Goal: Information Seeking & Learning: Learn about a topic

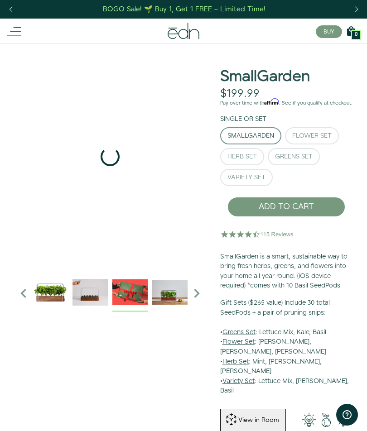
click at [137, 295] on img "3 / 6" at bounding box center [129, 291] width 35 height 35
click at [174, 297] on img "4 / 6" at bounding box center [169, 291] width 35 height 35
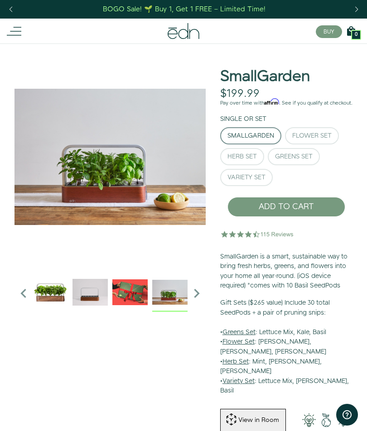
click at [200, 296] on icon "Next slide" at bounding box center [196, 293] width 18 height 18
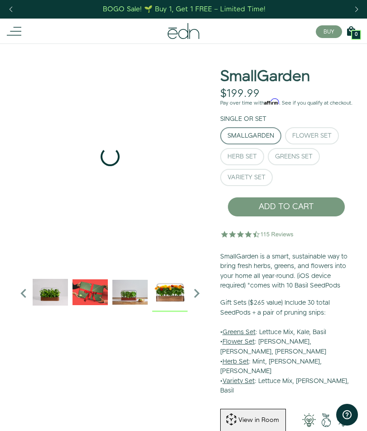
click at [178, 295] on img "5 / 6" at bounding box center [169, 291] width 35 height 35
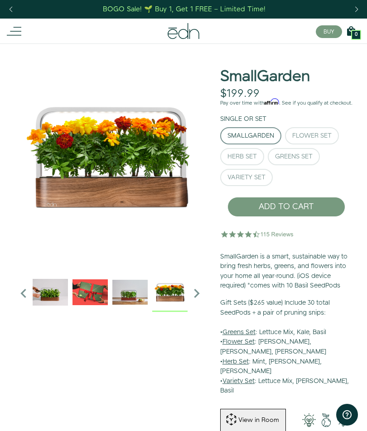
click at [322, 139] on div "Flower Set" at bounding box center [311, 136] width 39 height 6
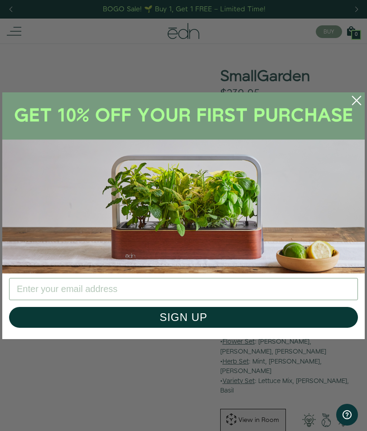
click at [359, 101] on circle "Close dialog" at bounding box center [356, 100] width 20 height 20
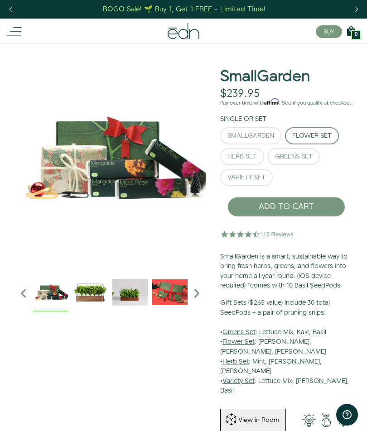
click at [244, 160] on div "Herb Set" at bounding box center [241, 156] width 29 height 6
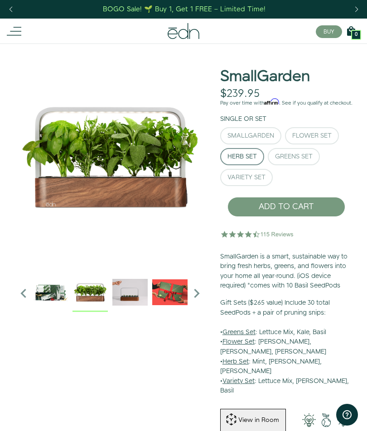
click at [91, 292] on img "1 / 6" at bounding box center [89, 291] width 35 height 35
click at [259, 181] on div "Variety Set" at bounding box center [246, 177] width 38 height 6
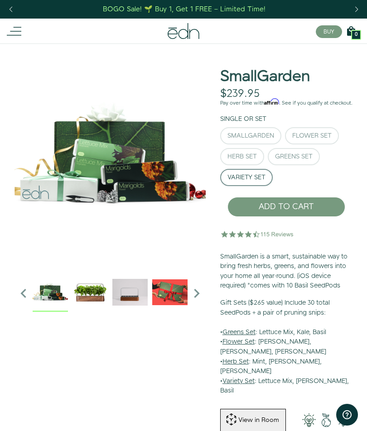
click at [257, 139] on div "SmallGarden" at bounding box center [250, 136] width 47 height 6
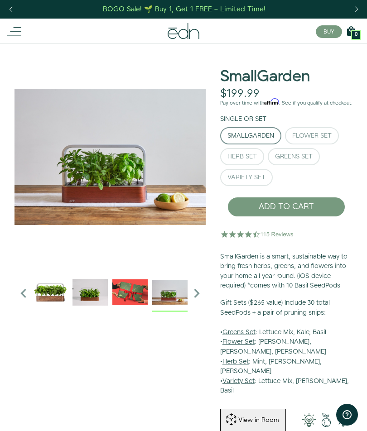
click at [186, 302] on img "4 / 6" at bounding box center [169, 291] width 35 height 35
click at [200, 296] on icon "Next slide" at bounding box center [196, 293] width 18 height 18
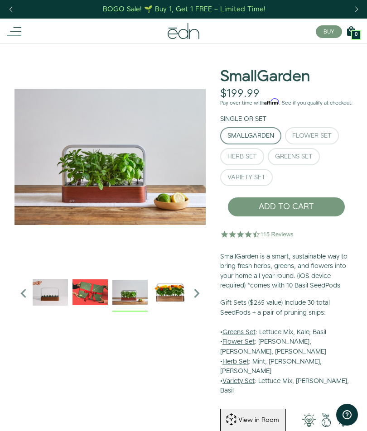
click at [201, 294] on icon "Next slide" at bounding box center [196, 293] width 18 height 18
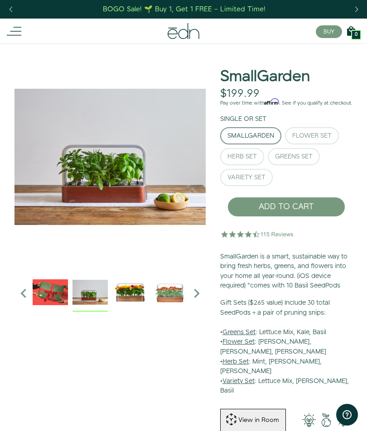
click at [200, 296] on icon "Next slide" at bounding box center [196, 293] width 18 height 18
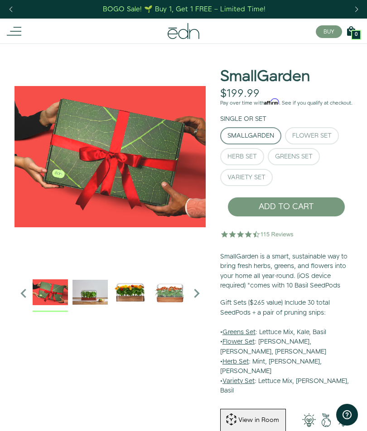
click at [61, 292] on img "3 / 6" at bounding box center [50, 291] width 35 height 35
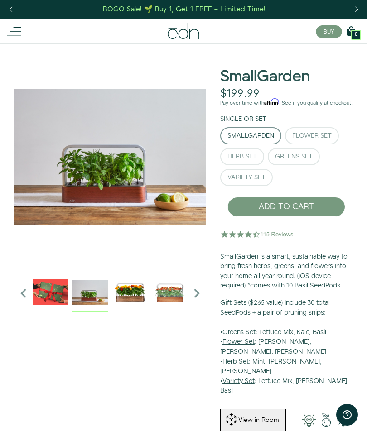
click at [94, 294] on img "4 / 6" at bounding box center [89, 291] width 35 height 35
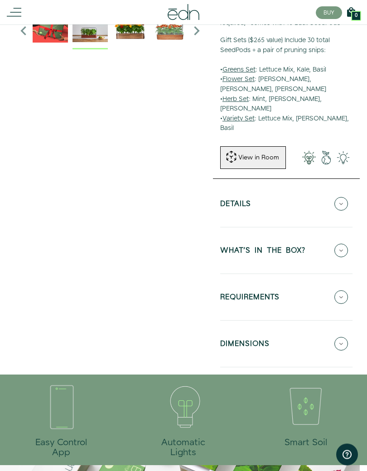
scroll to position [262, 0]
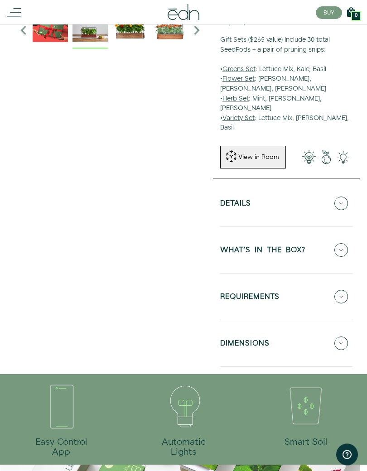
click at [293, 247] on h5 "WHAT'S IN THE BOX?" at bounding box center [262, 252] width 85 height 10
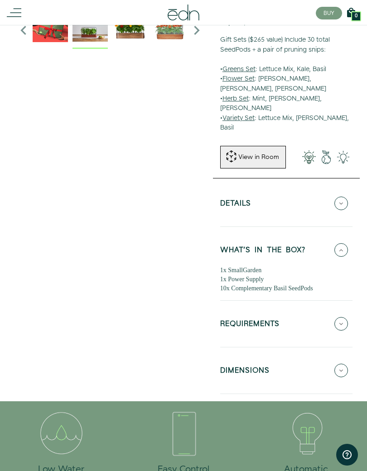
click at [273, 354] on button "DIMENSIONS" at bounding box center [286, 370] width 132 height 32
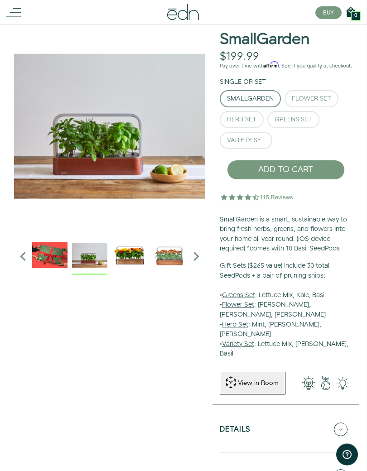
scroll to position [37, 0]
click at [244, 122] on div "Herb Set" at bounding box center [241, 120] width 29 height 6
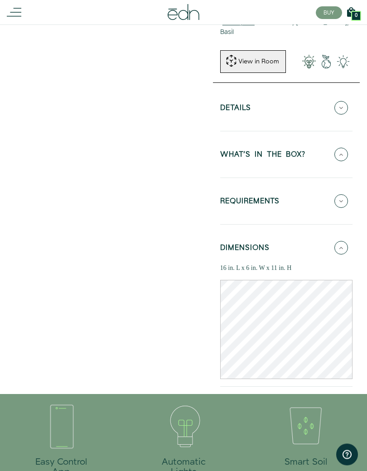
scroll to position [358, 0]
click at [246, 151] on h5 "WHAT'S IN THE BOX?" at bounding box center [262, 156] width 85 height 10
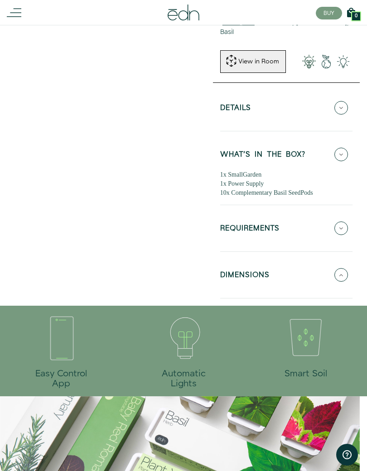
click at [277, 224] on h5 "REQUIREMENTS" at bounding box center [249, 229] width 59 height 10
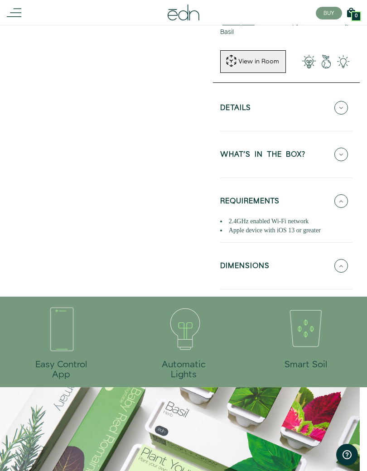
click at [265, 262] on h5 "DIMENSIONS" at bounding box center [244, 267] width 49 height 10
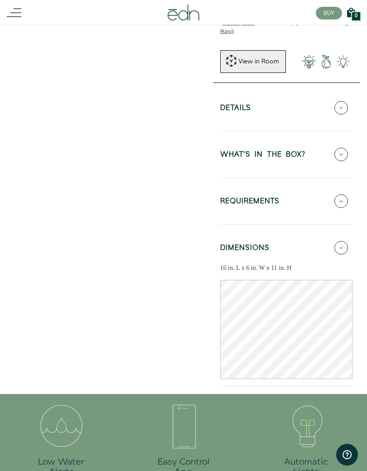
click at [284, 151] on h5 "WHAT'S IN THE BOX?" at bounding box center [262, 156] width 85 height 10
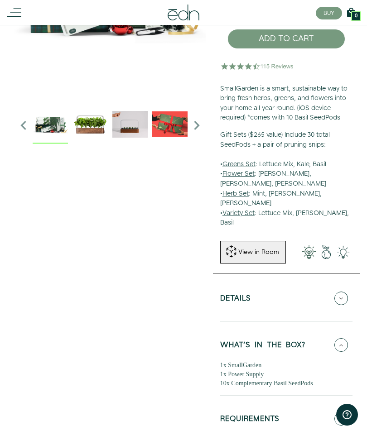
scroll to position [167, 0]
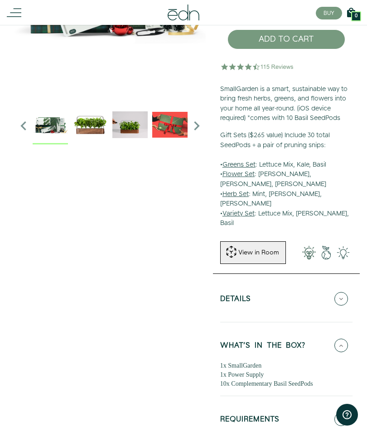
click at [346, 292] on icon at bounding box center [341, 299] width 14 height 14
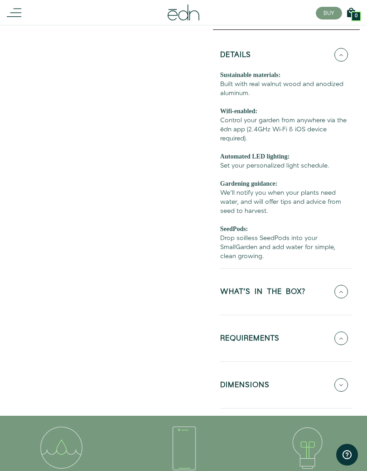
scroll to position [414, 0]
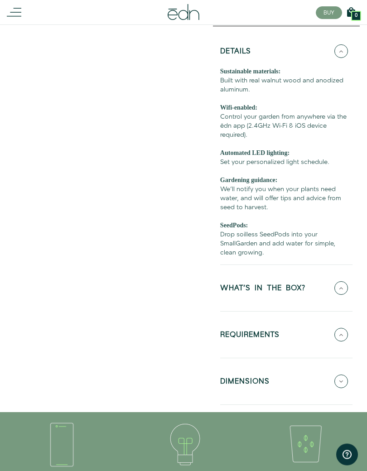
click at [311, 272] on button "WHAT'S IN THE BOX?" at bounding box center [286, 288] width 132 height 32
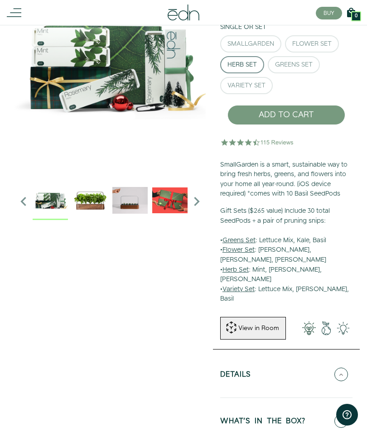
scroll to position [0, 0]
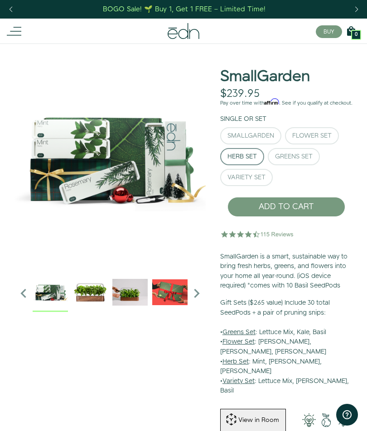
click at [16, 33] on icon at bounding box center [14, 31] width 14 height 14
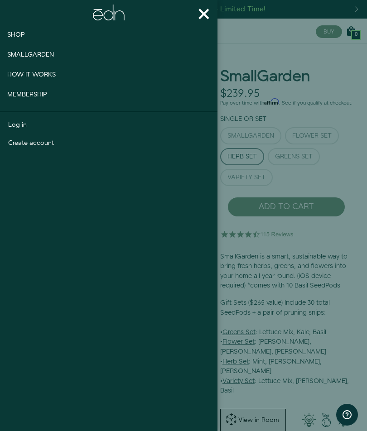
click at [21, 28] on link "Shop" at bounding box center [31, 35] width 63 height 20
